Goal: Communication & Community: Share content

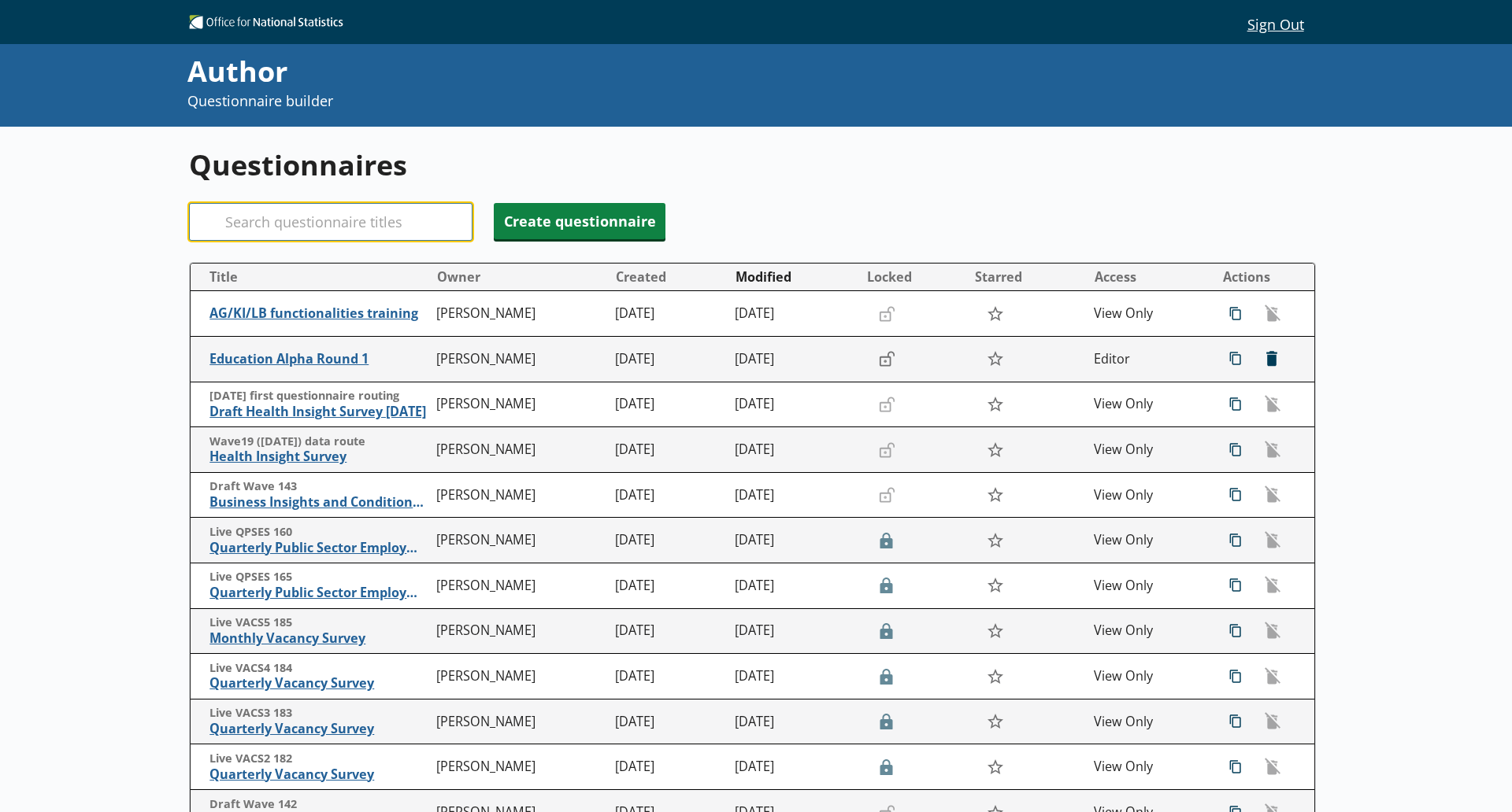
click at [351, 232] on input "Search" at bounding box center [330, 222] width 284 height 38
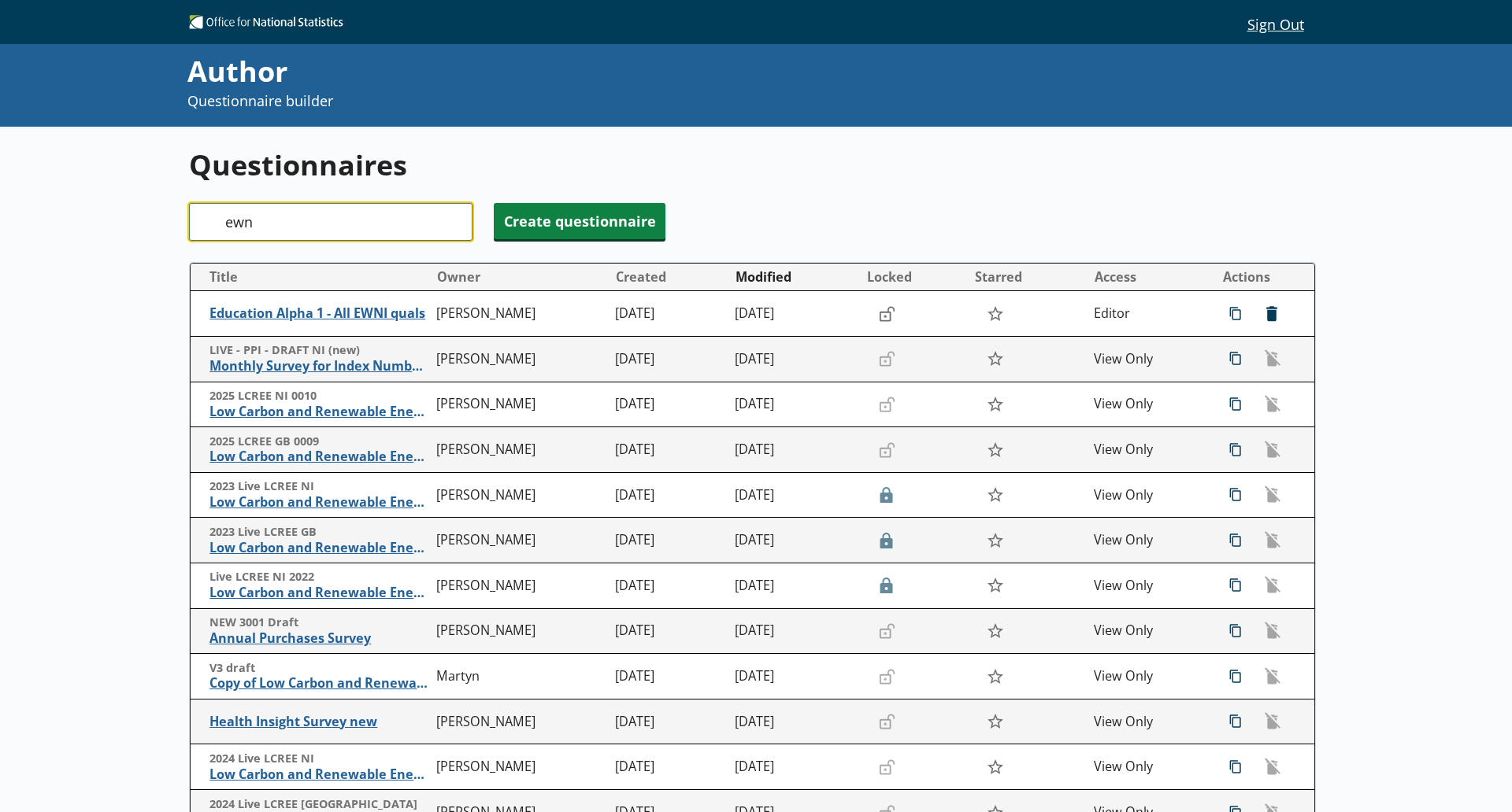
type input "ewni"
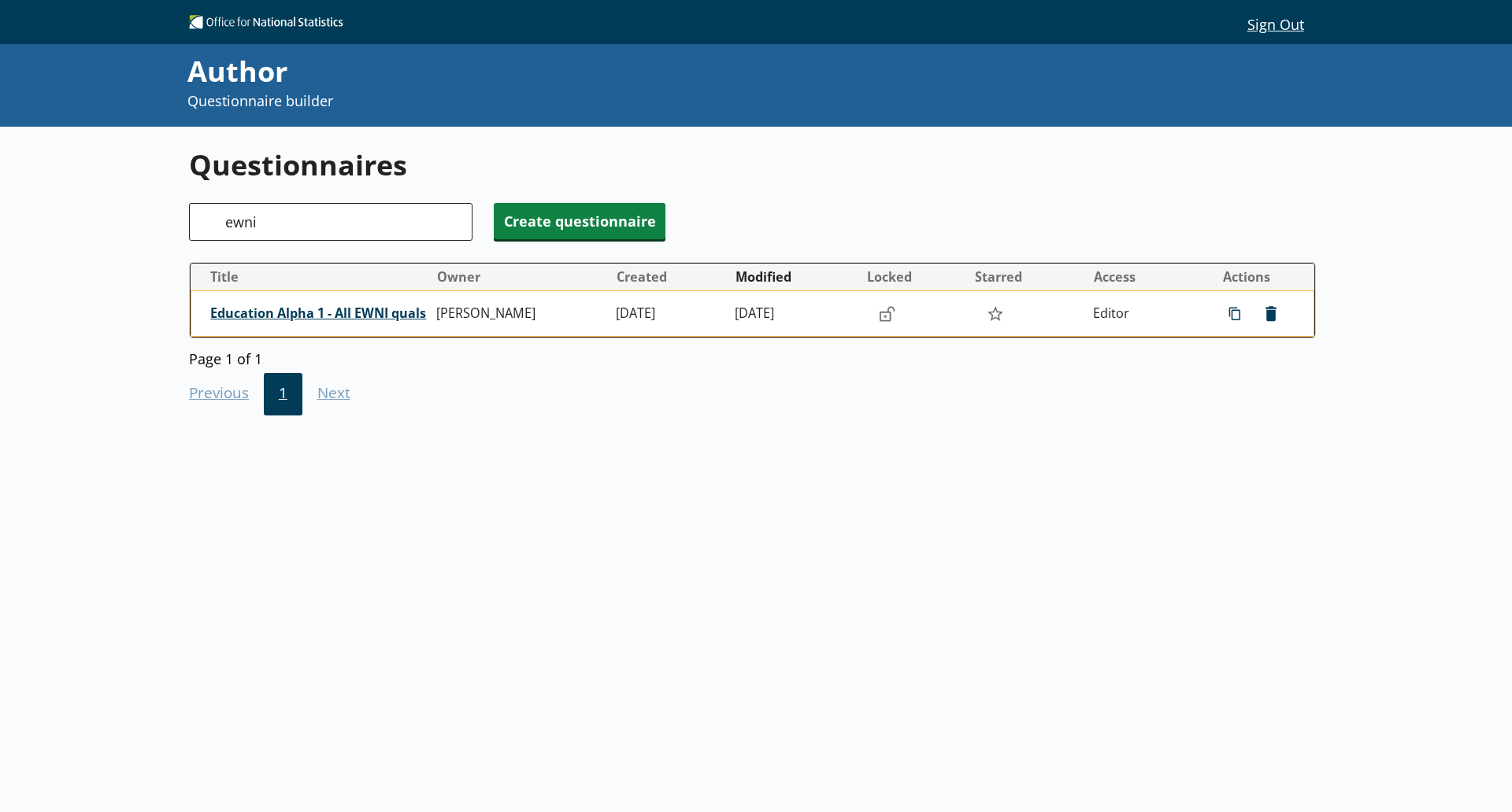
click at [365, 313] on span "Education Alpha 1 - All EWNI quals" at bounding box center [320, 313] width 219 height 17
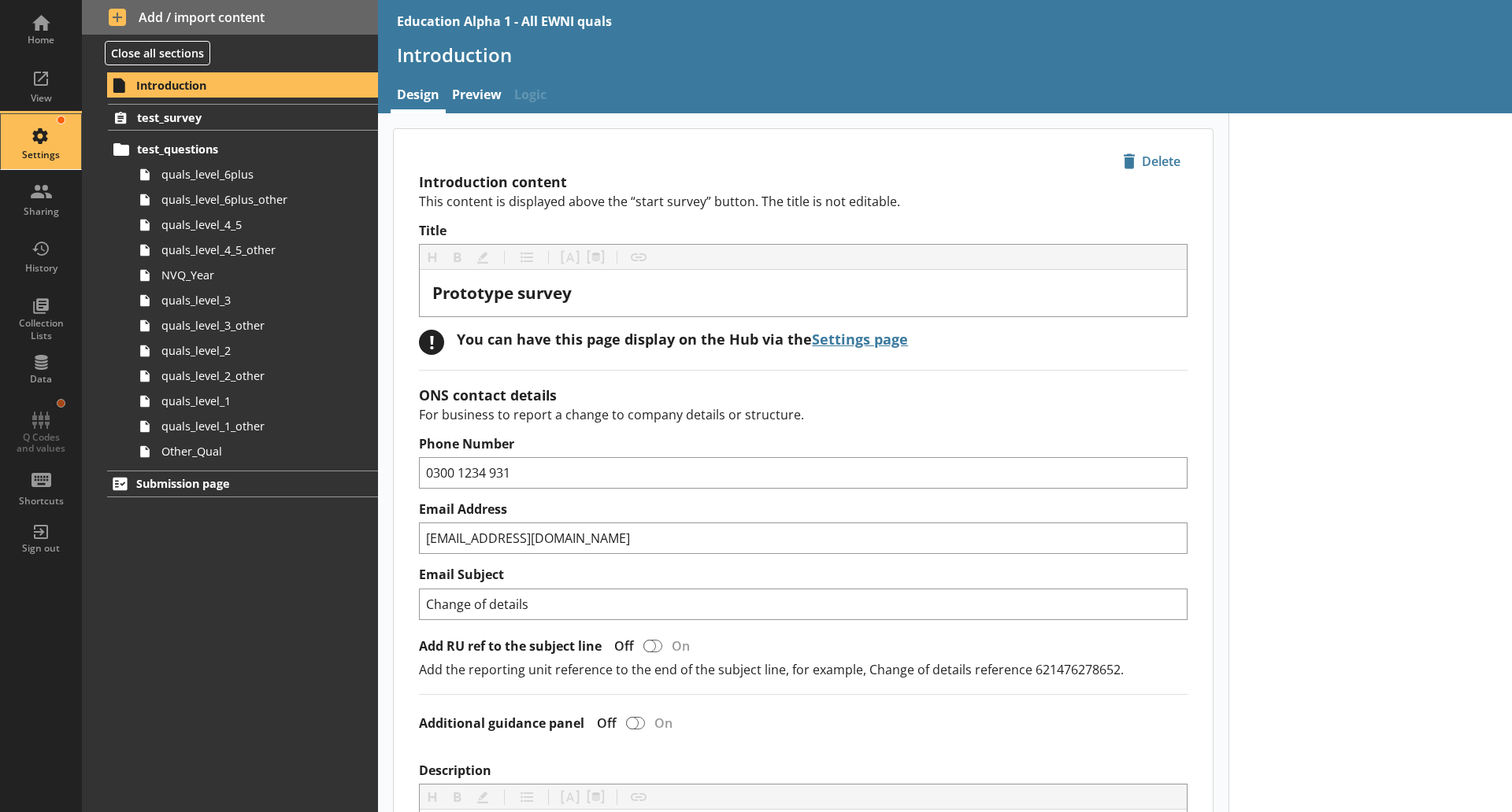
click at [31, 133] on div "Settings" at bounding box center [42, 142] width 55 height 55
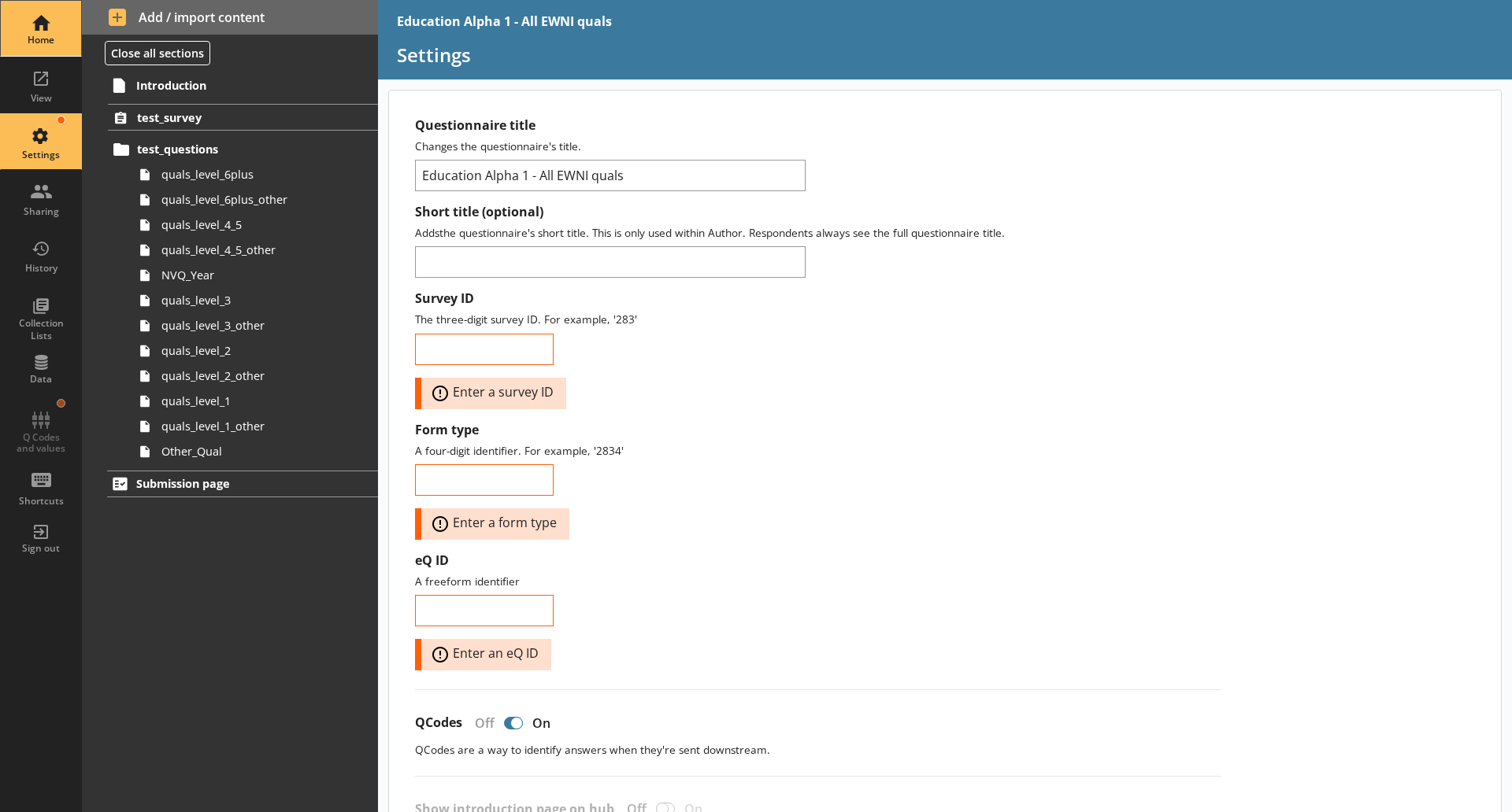
click at [40, 37] on div "Home" at bounding box center [42, 40] width 55 height 13
click at [46, 197] on div "Sharing" at bounding box center [42, 199] width 55 height 55
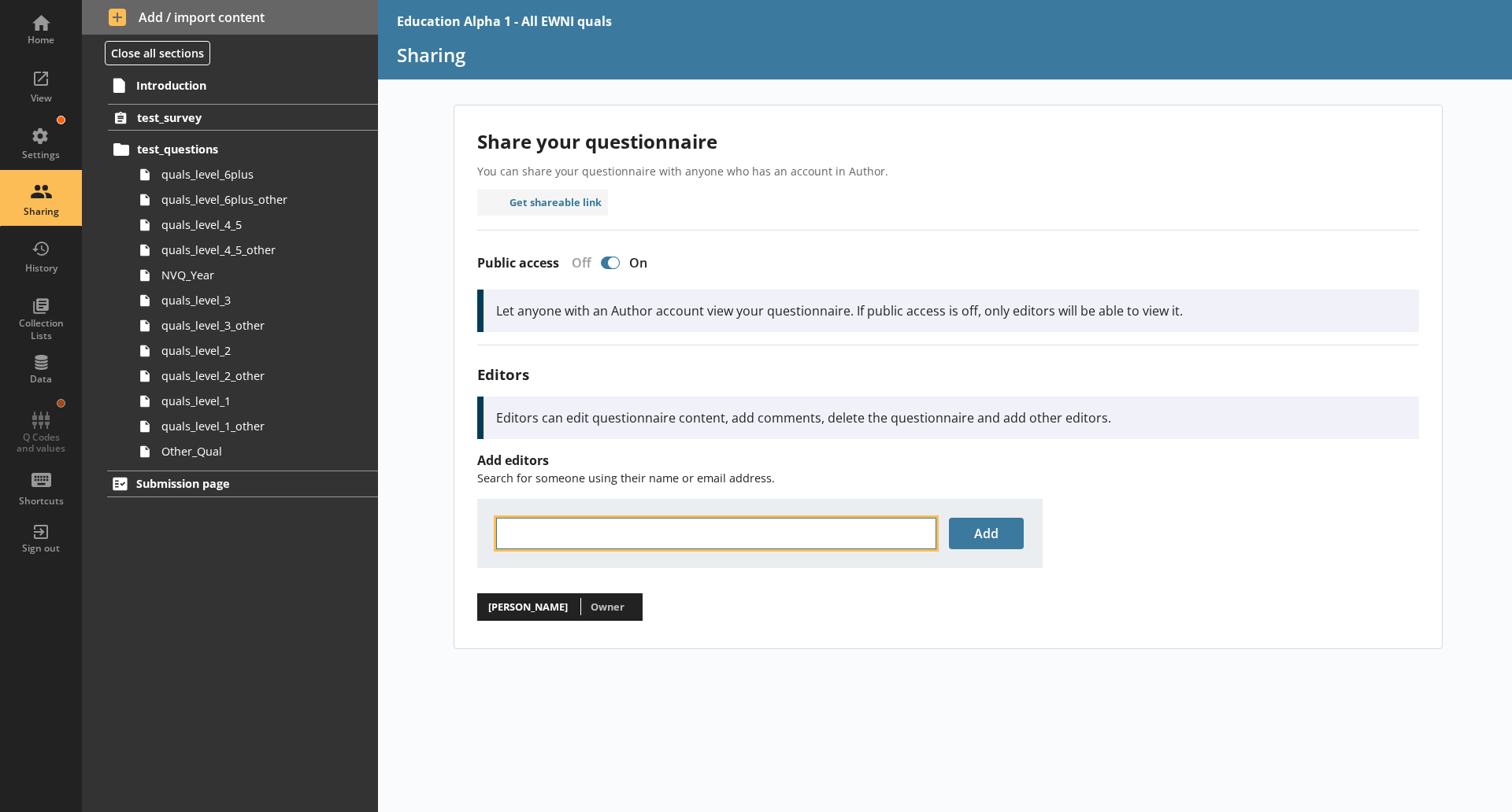
click at [568, 546] on input "text" at bounding box center [715, 533] width 440 height 32
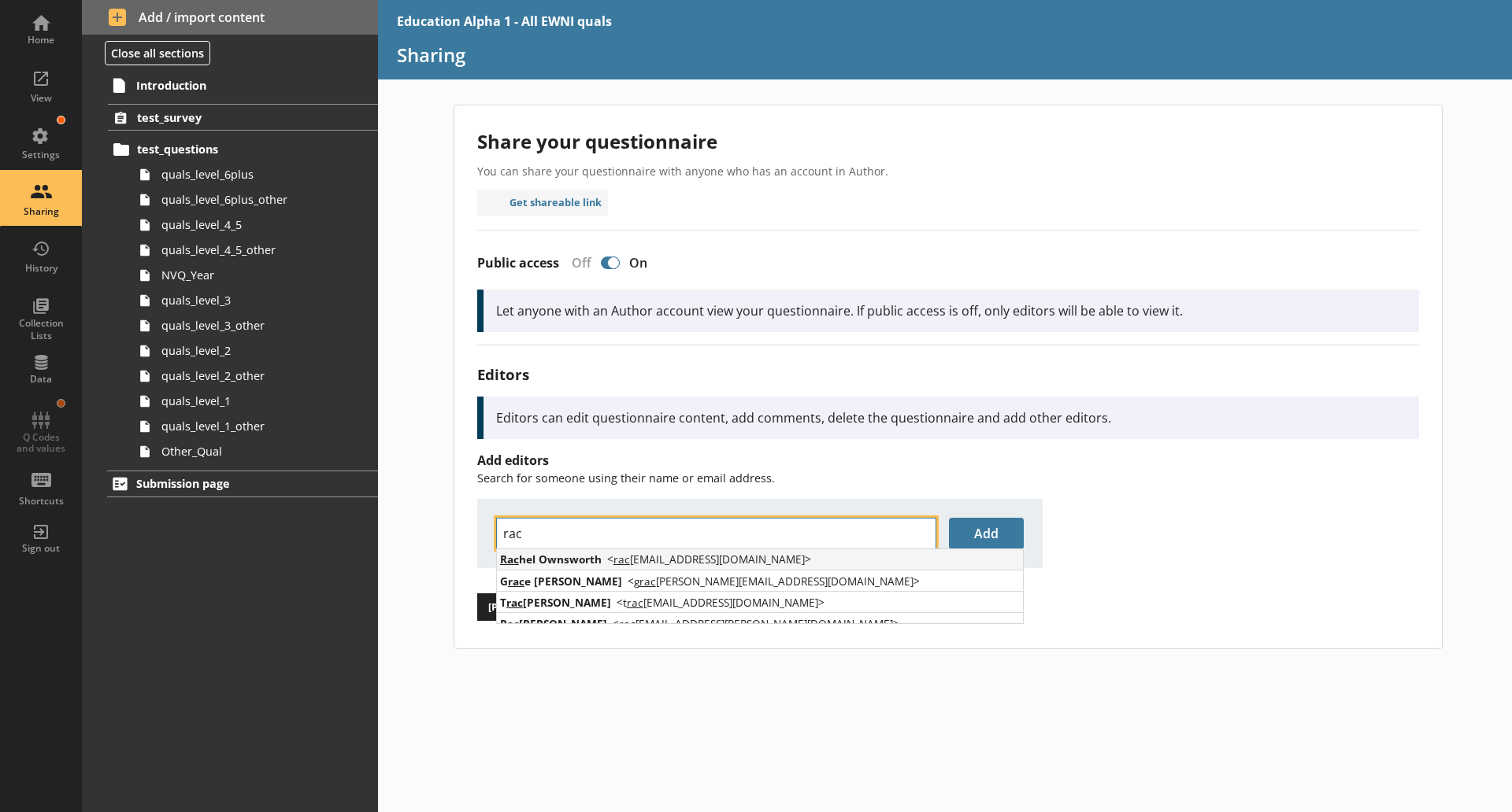
click at [545, 557] on span "Rac hel Ownsworth" at bounding box center [550, 559] width 102 height 15
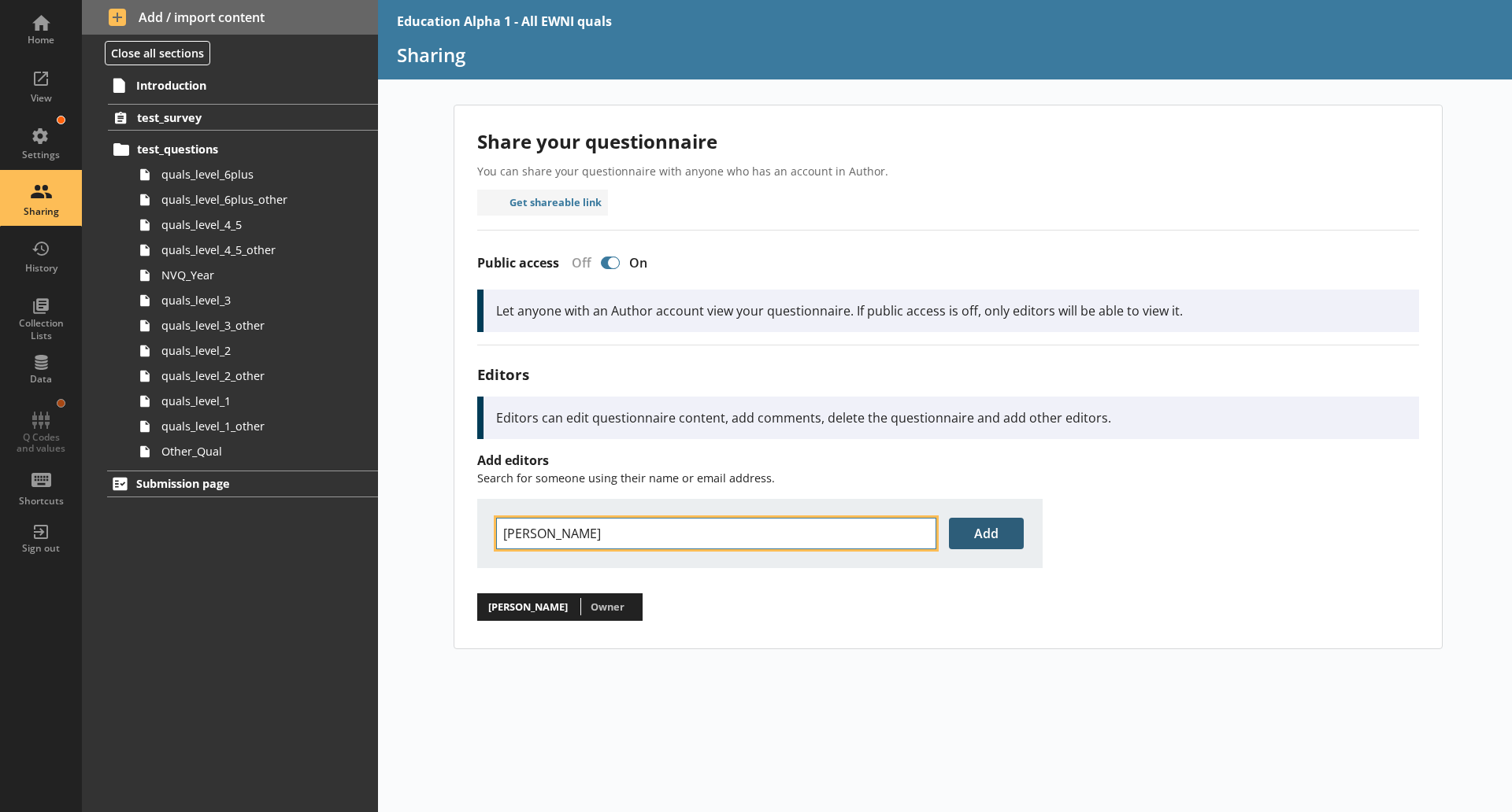
type input "[PERSON_NAME]"
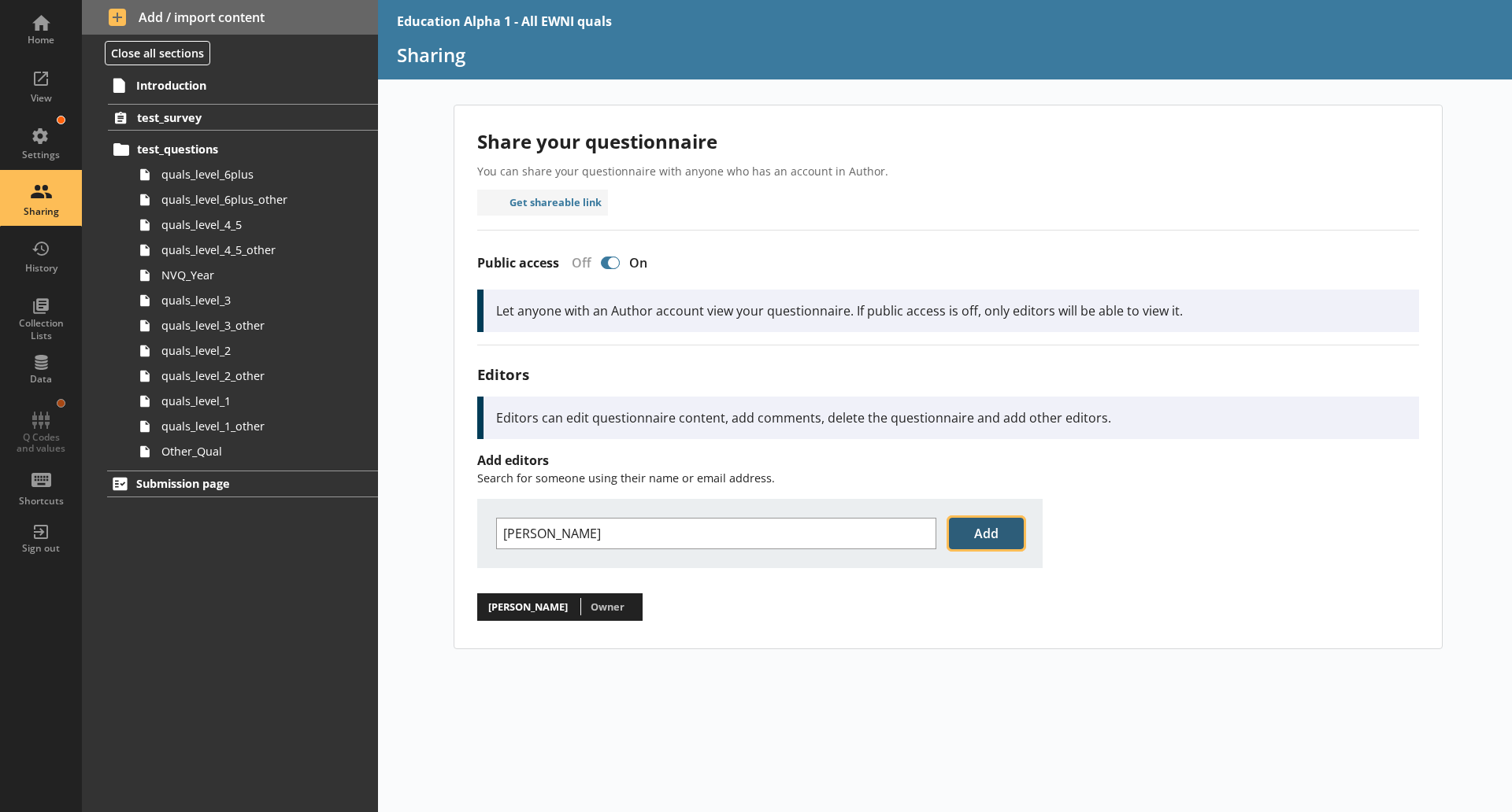
click at [978, 533] on button "Add" at bounding box center [986, 533] width 75 height 32
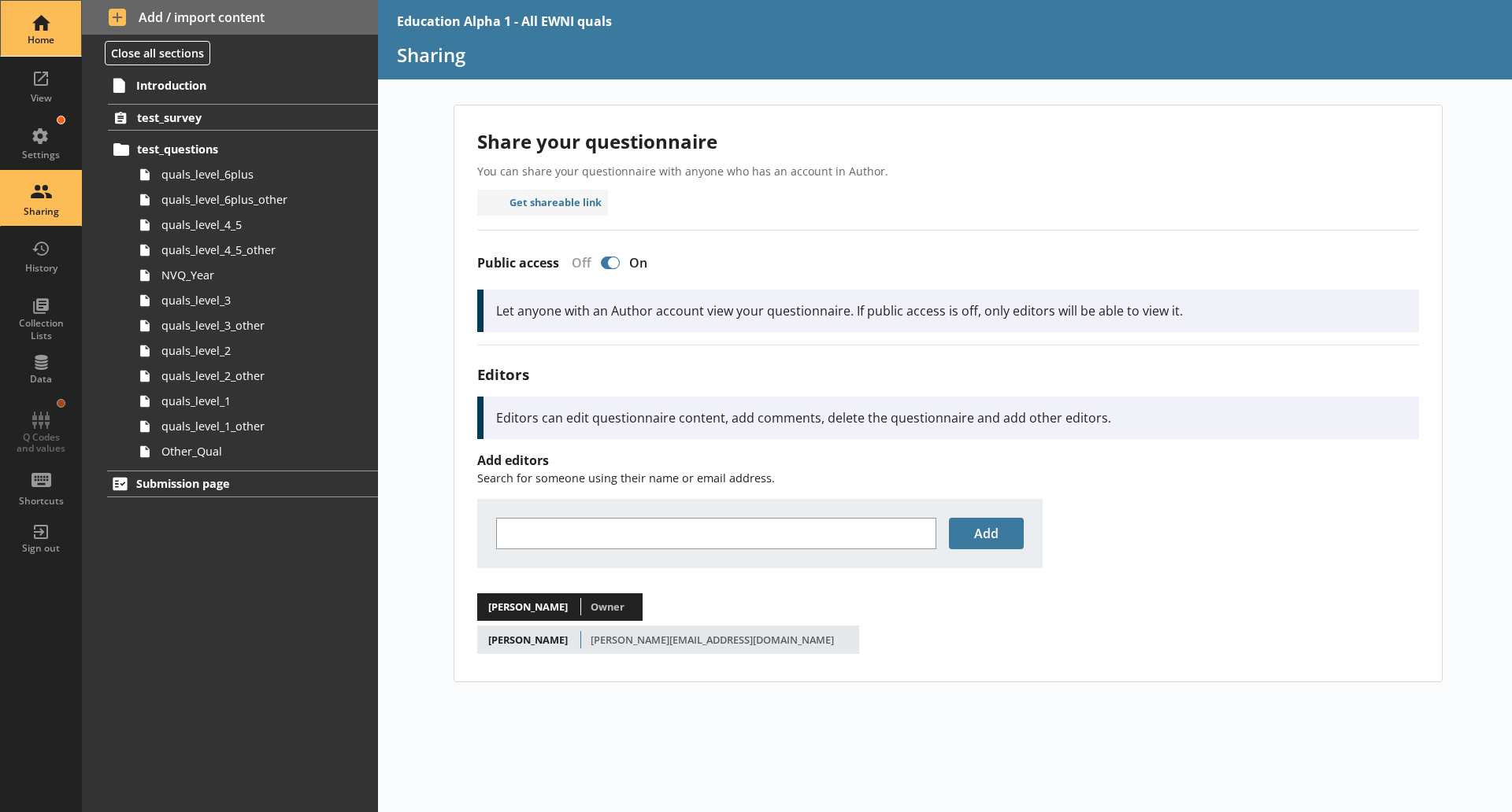
click at [33, 43] on div "Home" at bounding box center [42, 40] width 55 height 13
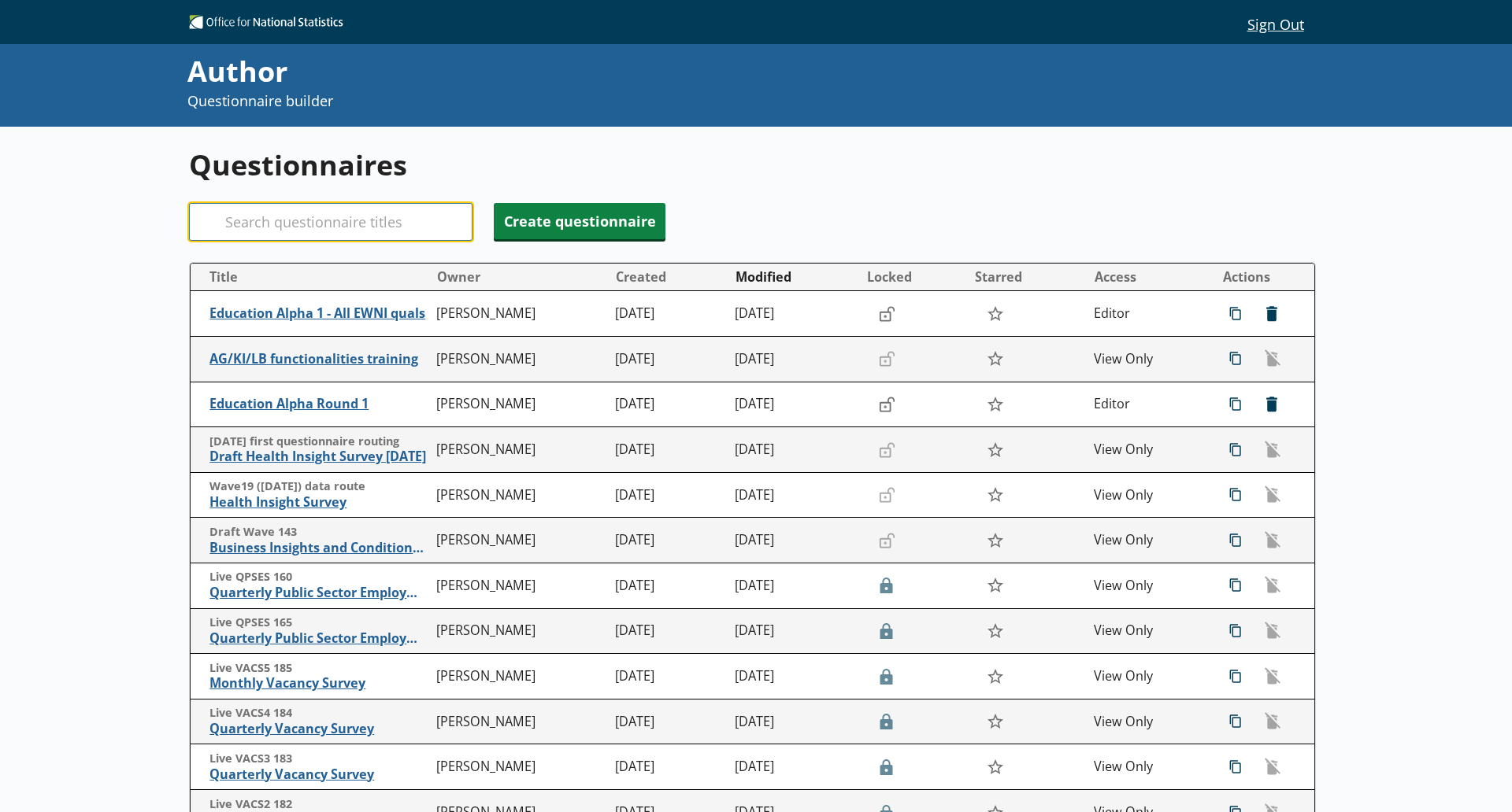
click at [264, 223] on input "Search" at bounding box center [330, 222] width 284 height 38
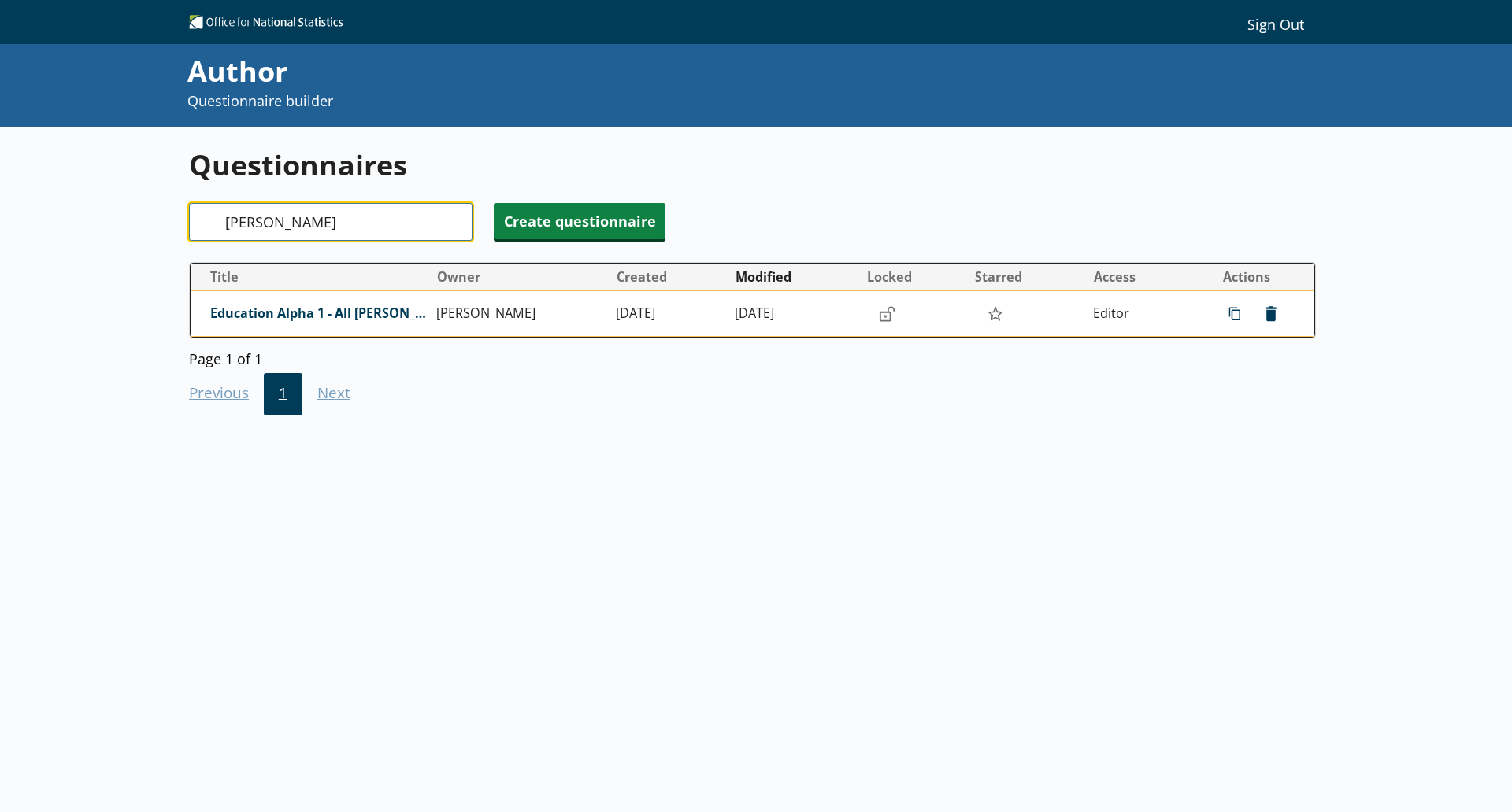
type input "[PERSON_NAME]"
click at [348, 322] on span "Education Alpha 1 - All [PERSON_NAME]" at bounding box center [320, 313] width 219 height 17
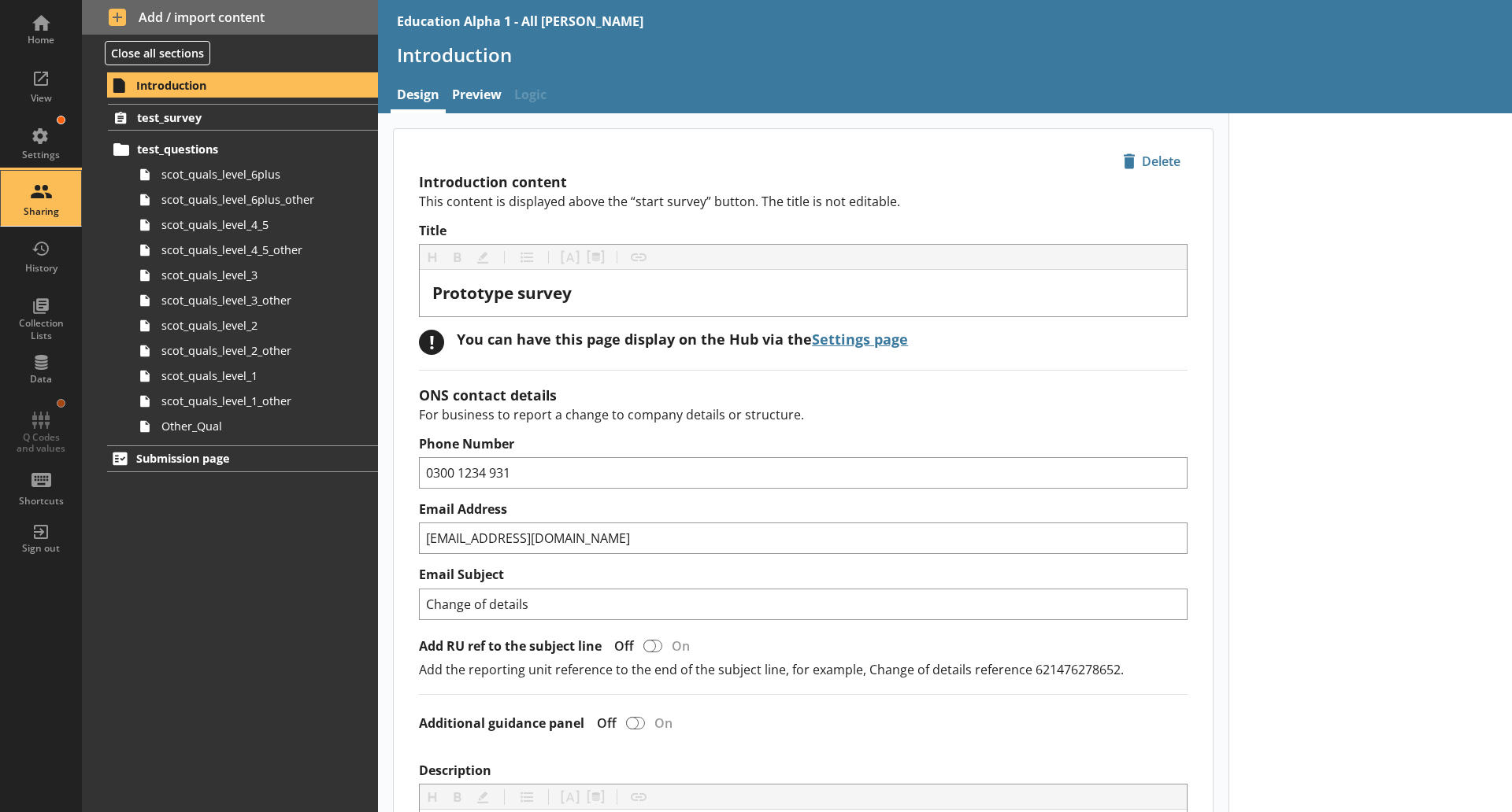
click at [59, 201] on div "Sharing" at bounding box center [42, 199] width 55 height 55
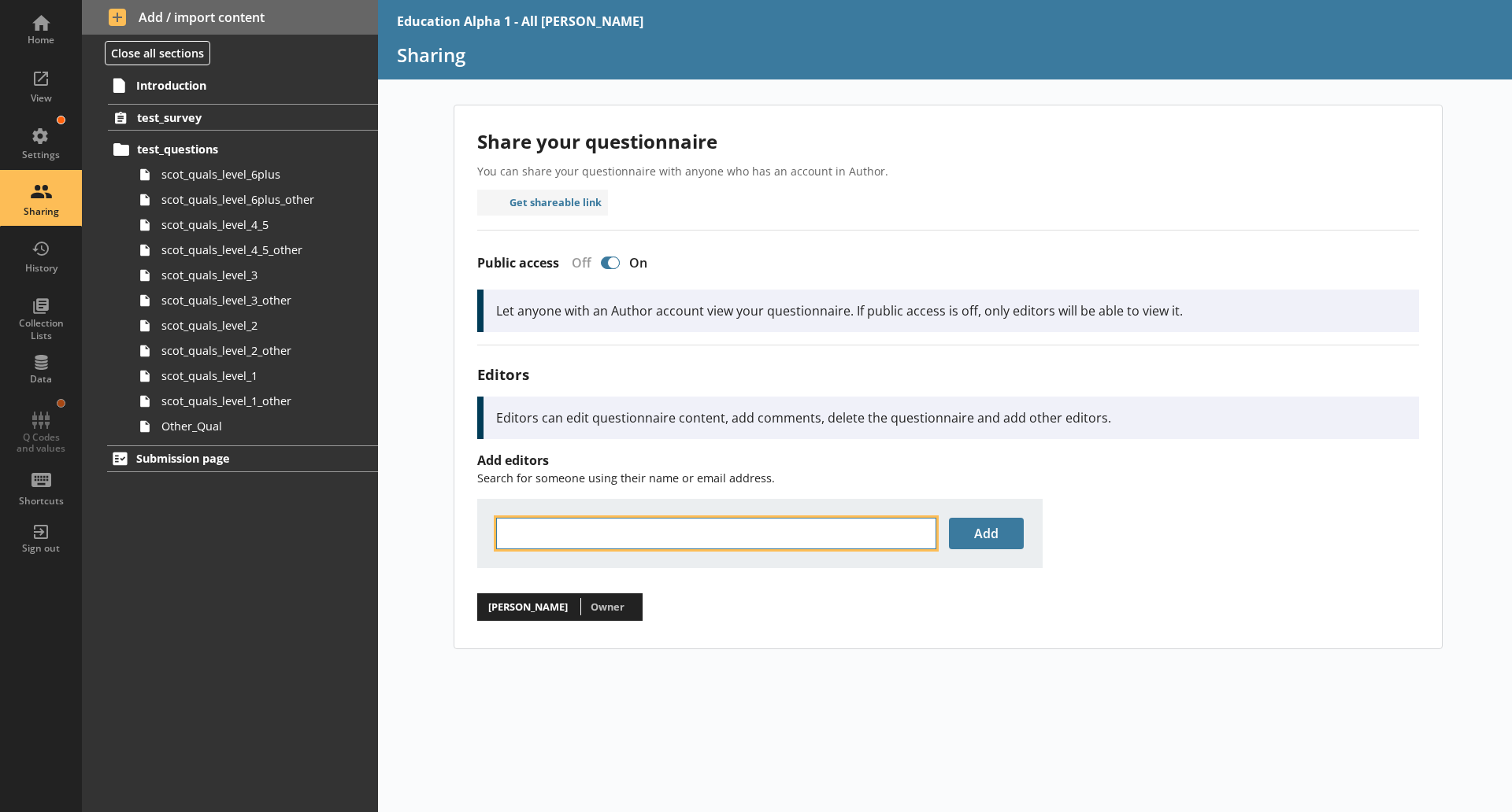
click at [530, 542] on input "text" at bounding box center [715, 533] width 440 height 32
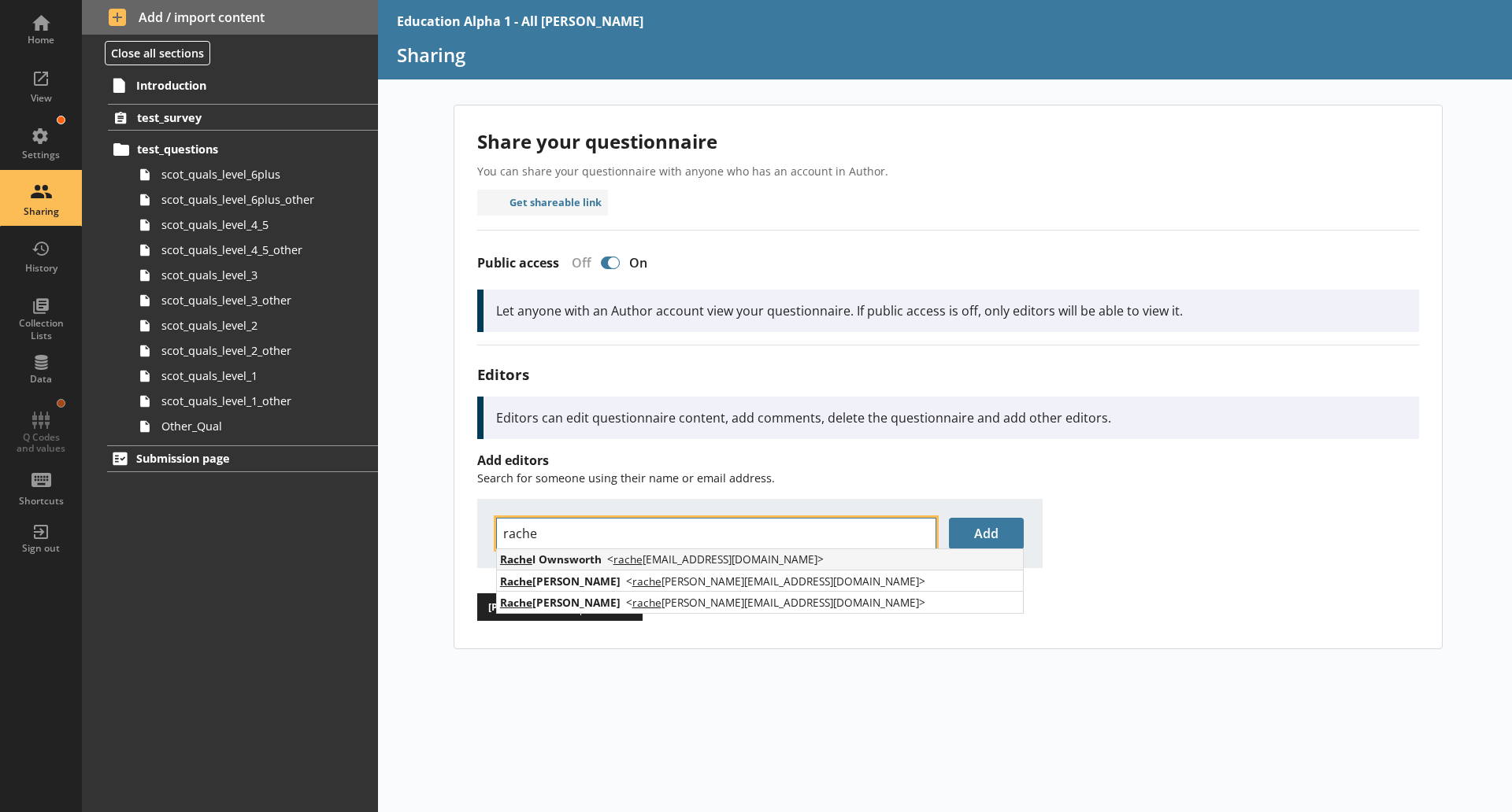
click at [541, 561] on span "Rache l Ownsworth" at bounding box center [550, 559] width 102 height 15
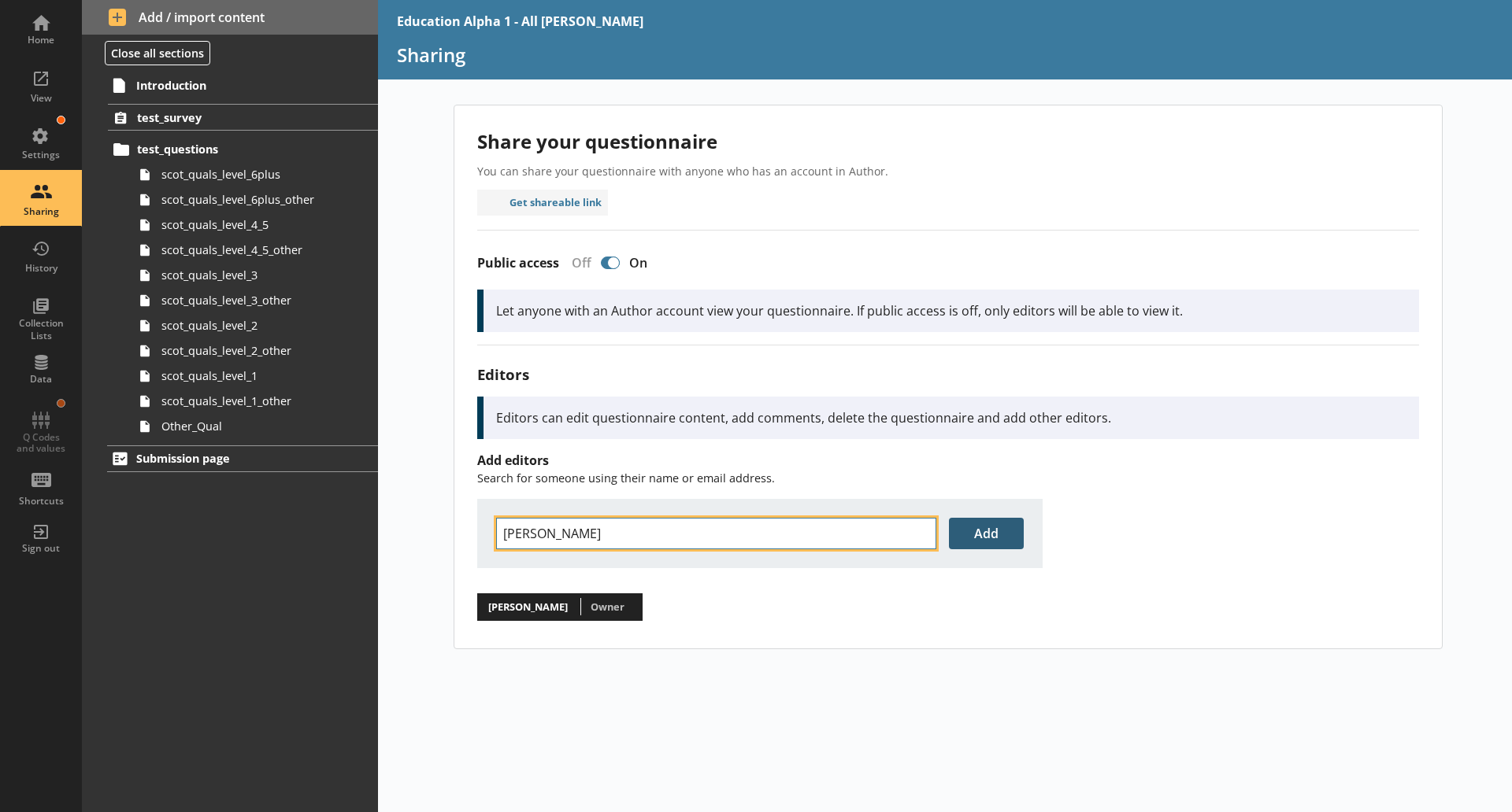
type input "[PERSON_NAME]"
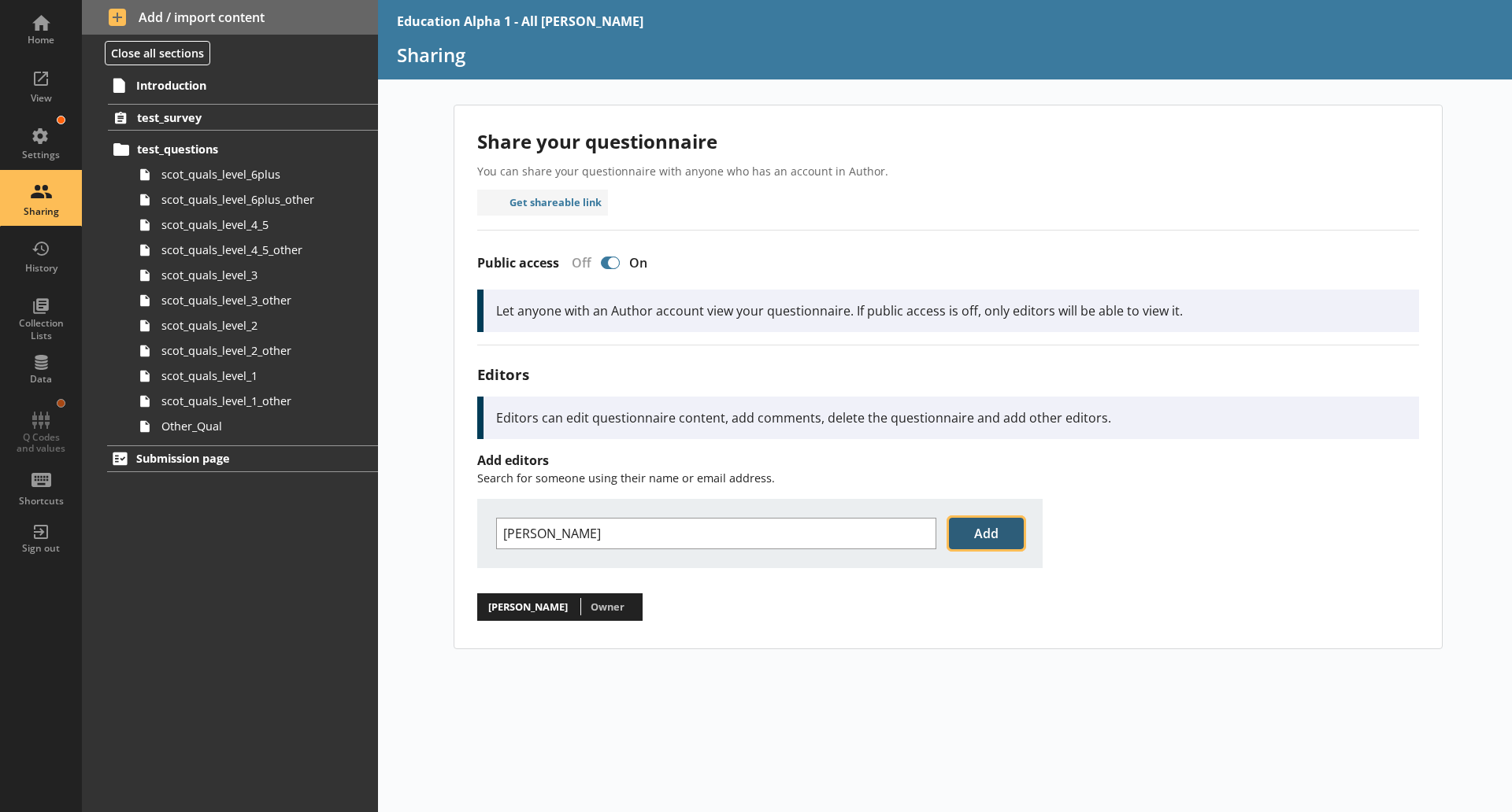
click at [984, 534] on button "Add" at bounding box center [986, 533] width 75 height 32
